Goal: Transaction & Acquisition: Purchase product/service

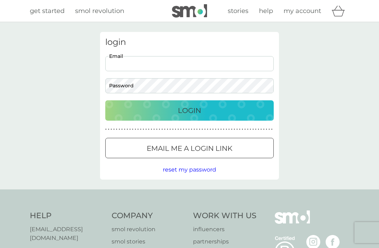
click at [312, 25] on div "login Email Password Login ● ● ● ● ● ● ● ● ● ● ● ● ● ● ● ● ● ● ● ● ● ● ● ● ● ● …" at bounding box center [189, 106] width 379 height 168
click at [148, 66] on input "Email" at bounding box center [189, 63] width 169 height 15
type input "edytaroszczyk@hotmail.co.uk"
click at [202, 112] on div "Login" at bounding box center [189, 110] width 155 height 11
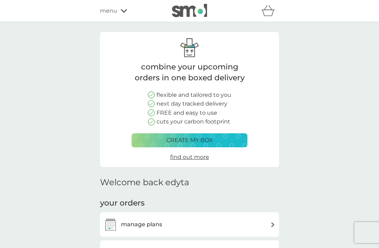
scroll to position [93, 0]
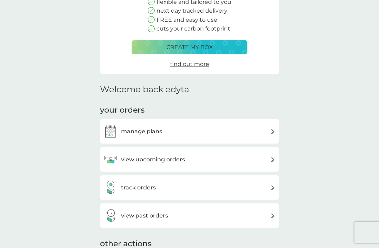
click at [238, 125] on div "manage plans" at bounding box center [190, 132] width 172 height 14
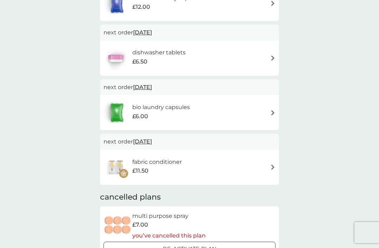
scroll to position [200, 0]
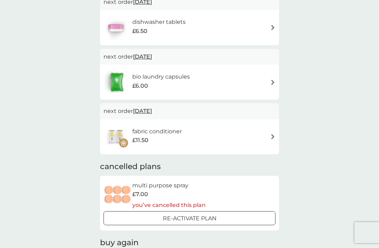
click at [263, 136] on div "fabric conditioner £11.50" at bounding box center [190, 137] width 172 height 25
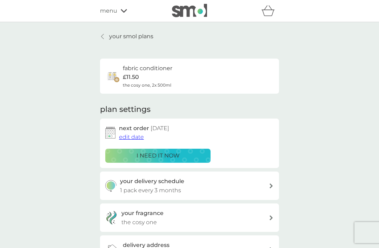
click at [130, 135] on span "edit date" at bounding box center [131, 137] width 25 height 7
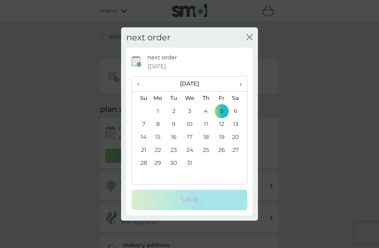
click at [240, 91] on span "›" at bounding box center [238, 84] width 7 height 15
click at [243, 92] on th "›" at bounding box center [239, 84] width 18 height 15
click at [209, 131] on td "5" at bounding box center [206, 124] width 16 height 13
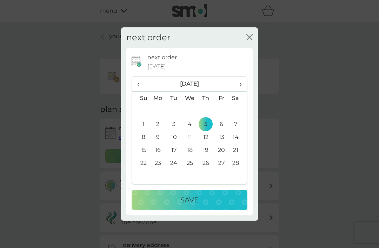
click at [200, 206] on div "Save" at bounding box center [190, 200] width 102 height 11
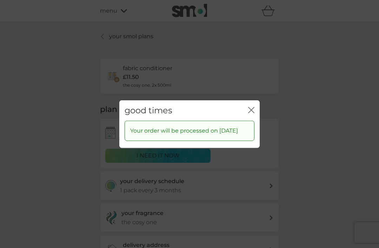
click at [252, 113] on icon "close" at bounding box center [252, 110] width 3 height 6
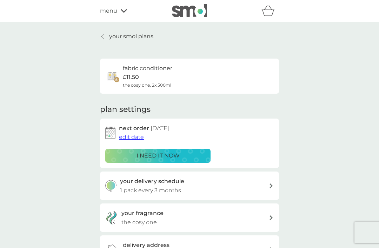
click at [105, 35] on div at bounding box center [102, 37] width 5 height 6
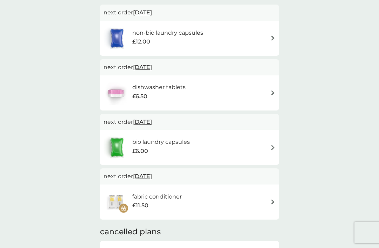
scroll to position [135, 0]
click at [230, 145] on div "bio laundry capsules £6.00" at bounding box center [190, 148] width 172 height 25
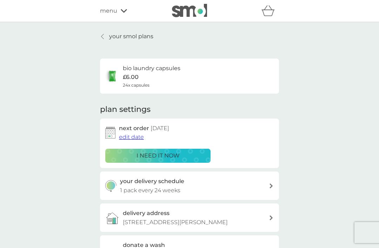
click at [218, 185] on div "your delivery schedule 1 pack every 24 weeks" at bounding box center [194, 186] width 149 height 18
select select "119"
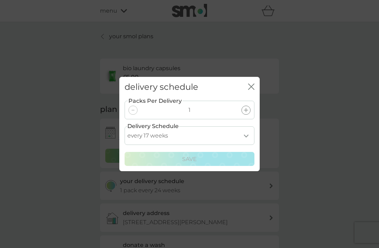
click at [254, 90] on icon "close" at bounding box center [252, 87] width 3 height 6
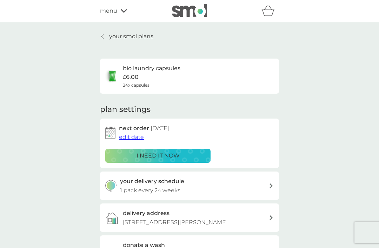
click at [188, 151] on div "i need it now" at bounding box center [158, 155] width 96 height 9
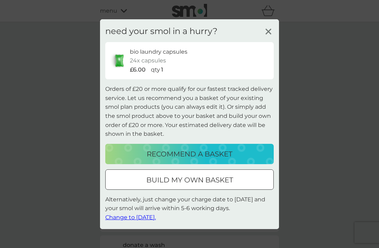
click at [270, 37] on icon at bounding box center [268, 31] width 11 height 11
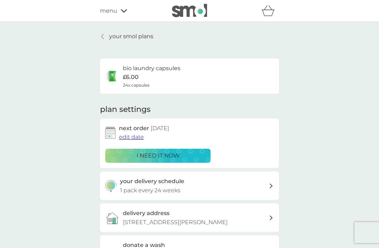
click at [118, 15] on div "menu" at bounding box center [130, 10] width 60 height 9
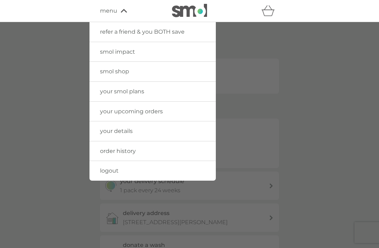
click at [302, 106] on div at bounding box center [189, 146] width 379 height 248
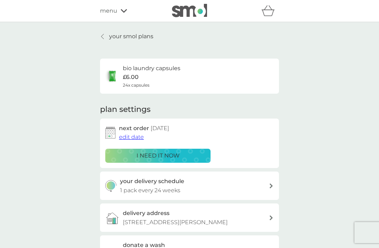
click at [113, 33] on p "your smol plans" at bounding box center [131, 36] width 44 height 9
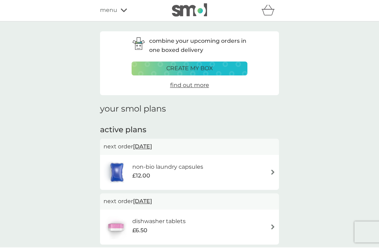
scroll to position [103, 0]
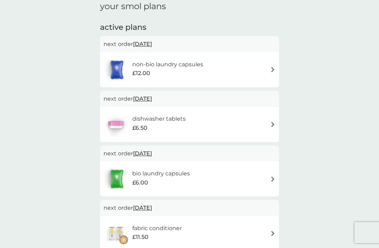
click at [238, 177] on div "bio laundry capsules £6.00" at bounding box center [190, 179] width 172 height 25
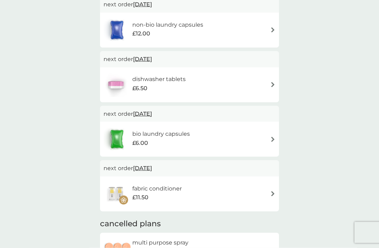
scroll to position [143, 0]
click at [244, 139] on div "bio laundry capsules £6.00" at bounding box center [190, 139] width 172 height 25
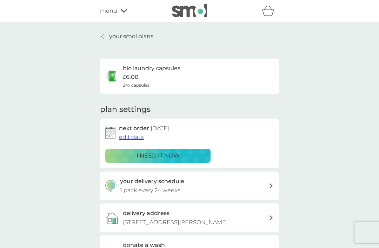
click at [183, 151] on div "i need it now" at bounding box center [158, 155] width 96 height 9
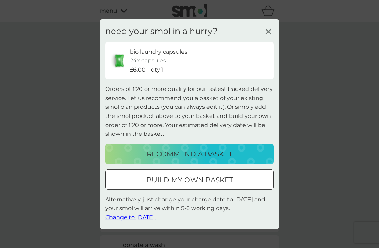
click at [223, 186] on p "build my own basket" at bounding box center [189, 180] width 87 height 11
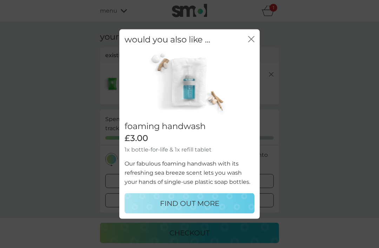
click at [251, 42] on icon "close" at bounding box center [251, 39] width 6 height 6
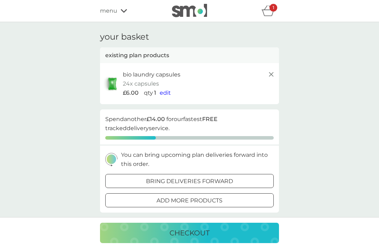
click at [164, 90] on span "edit" at bounding box center [165, 93] width 11 height 7
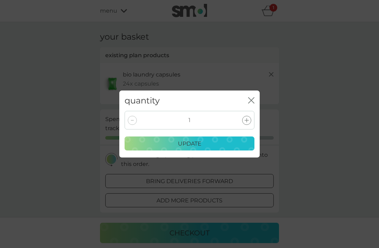
click at [248, 123] on icon at bounding box center [247, 120] width 4 height 4
click at [206, 149] on div "update" at bounding box center [189, 143] width 121 height 9
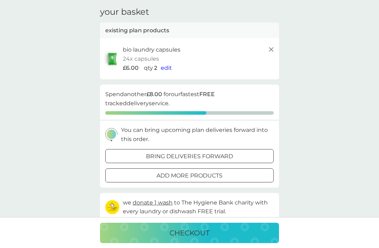
scroll to position [26, 0]
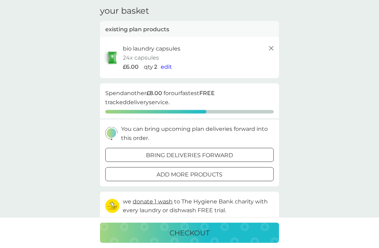
click at [196, 243] on button "checkout" at bounding box center [189, 233] width 179 height 20
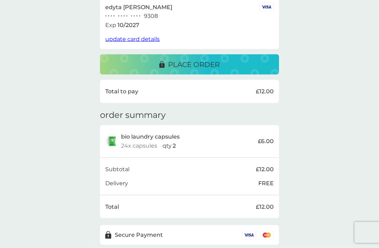
scroll to position [133, 0]
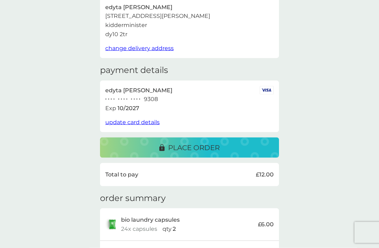
click at [208, 138] on button "place order" at bounding box center [189, 148] width 179 height 20
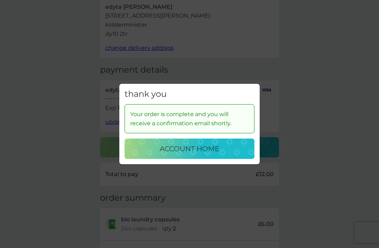
click at [197, 144] on p "account home" at bounding box center [190, 148] width 60 height 11
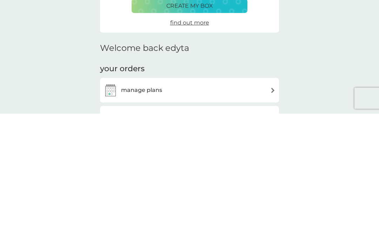
scroll to position [188, 0]
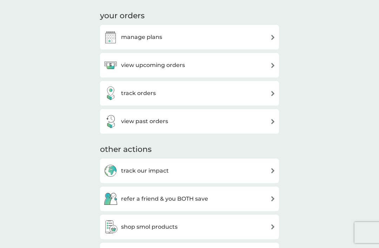
click at [222, 37] on div "manage plans" at bounding box center [190, 37] width 172 height 14
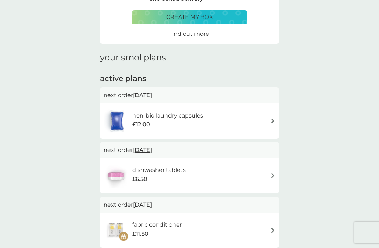
scroll to position [112, 0]
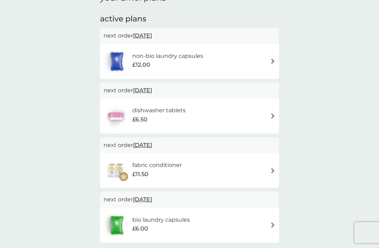
click at [152, 196] on span "6 Oct 2026" at bounding box center [142, 200] width 19 height 14
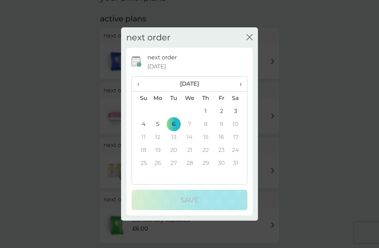
click at [241, 91] on span "›" at bounding box center [238, 84] width 7 height 15
click at [235, 91] on span "›" at bounding box center [238, 84] width 7 height 15
click at [237, 91] on span "›" at bounding box center [238, 84] width 7 height 15
click at [203, 157] on td "21" at bounding box center [206, 150] width 16 height 13
click at [140, 91] on span "‹" at bounding box center [140, 84] width 7 height 15
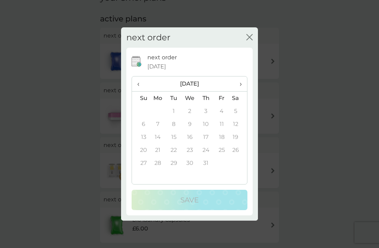
click at [222, 131] on td "11" at bounding box center [222, 124] width 16 height 13
click at [239, 91] on span "›" at bounding box center [238, 84] width 7 height 15
click at [238, 91] on span "›" at bounding box center [238, 84] width 7 height 15
click at [216, 118] on td "5" at bounding box center [222, 111] width 16 height 13
click at [247, 40] on icon "close" at bounding box center [250, 37] width 6 height 6
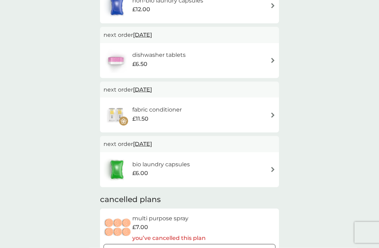
scroll to position [181, 0]
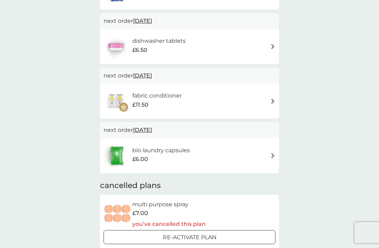
click at [263, 155] on div "bio laundry capsules £6.00" at bounding box center [190, 156] width 172 height 25
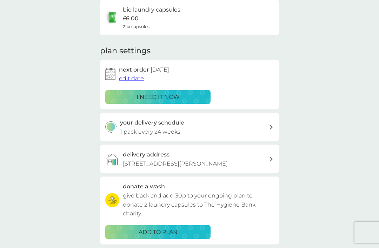
scroll to position [143, 0]
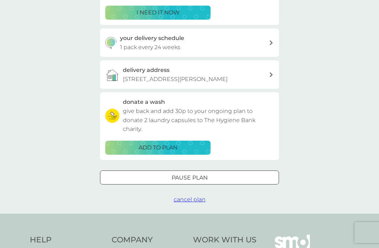
click at [204, 174] on p "Pause plan" at bounding box center [190, 177] width 36 height 9
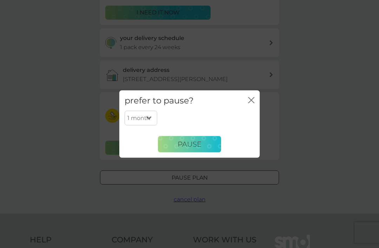
click at [192, 149] on span "Pause" at bounding box center [190, 144] width 24 height 8
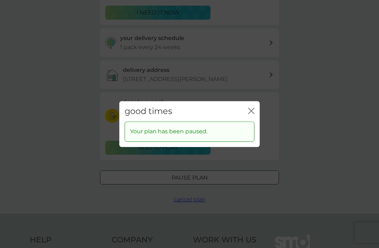
click at [317, 146] on div "good times close Your plan has been paused." at bounding box center [189, 124] width 379 height 248
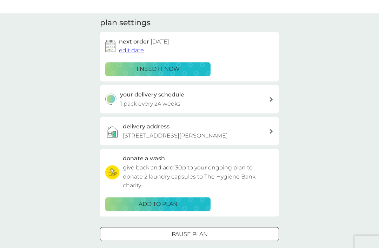
scroll to position [0, 0]
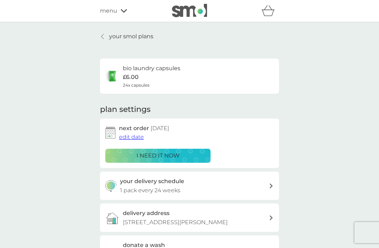
click at [121, 6] on div "menu" at bounding box center [130, 10] width 60 height 9
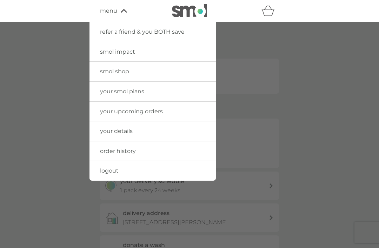
click at [115, 168] on span "logout" at bounding box center [109, 171] width 19 height 7
